Goal: Find contact information: Find contact information

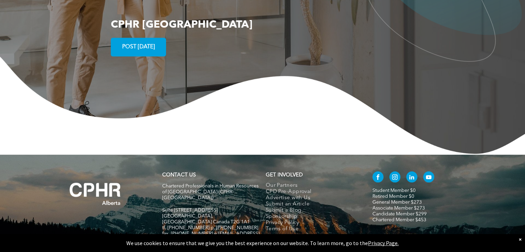
scroll to position [1354, 0]
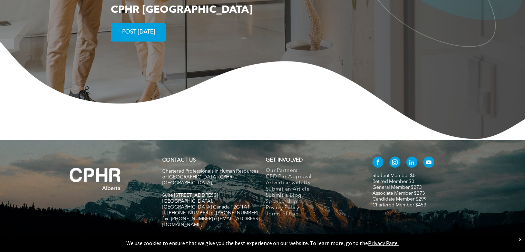
click at [519, 236] on div "×" at bounding box center [520, 239] width 3 height 7
drag, startPoint x: 175, startPoint y: 166, endPoint x: 182, endPoint y: 166, distance: 6.9
click at [182, 193] on span "Suite [STREET_ADDRESS]" at bounding box center [190, 195] width 56 height 5
